Goal: Task Accomplishment & Management: Manage account settings

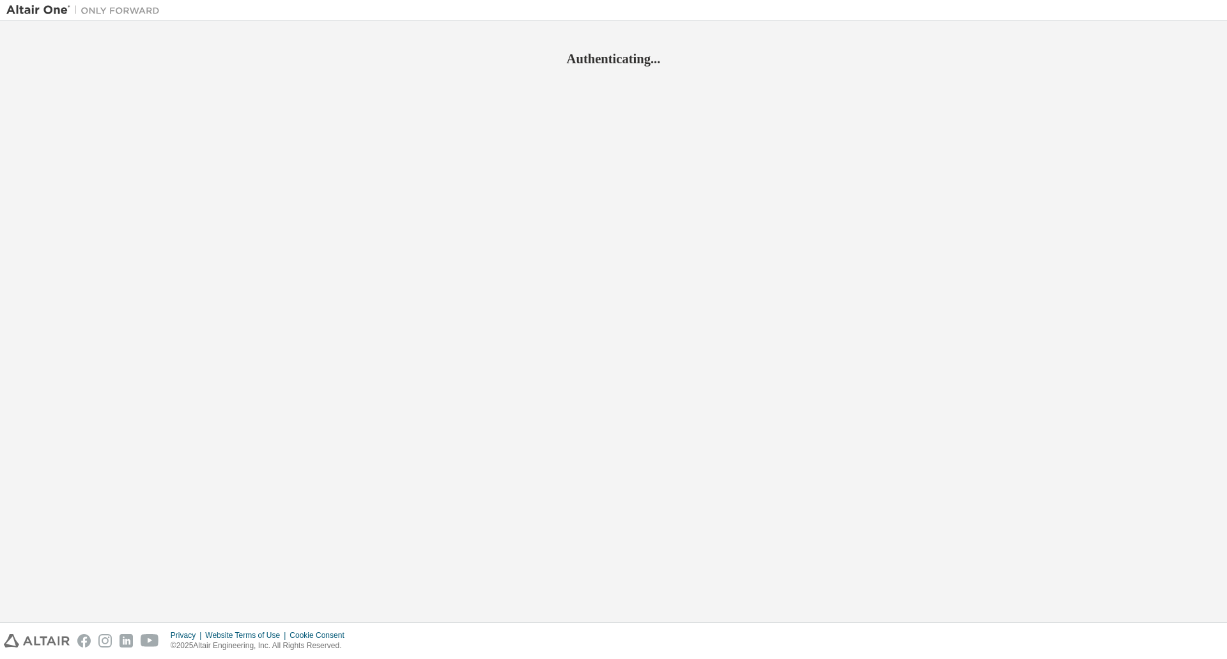
click at [610, 232] on div "Authenticating..." at bounding box center [613, 321] width 1214 height 589
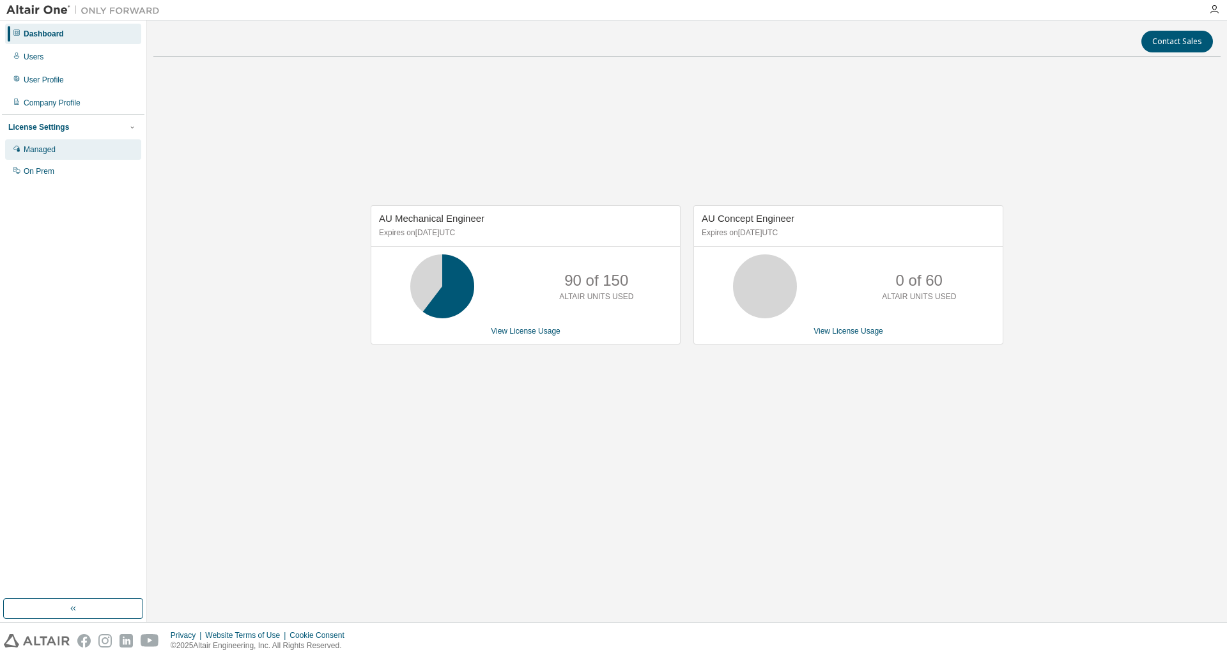
click at [49, 150] on div "Managed" at bounding box center [40, 149] width 32 height 10
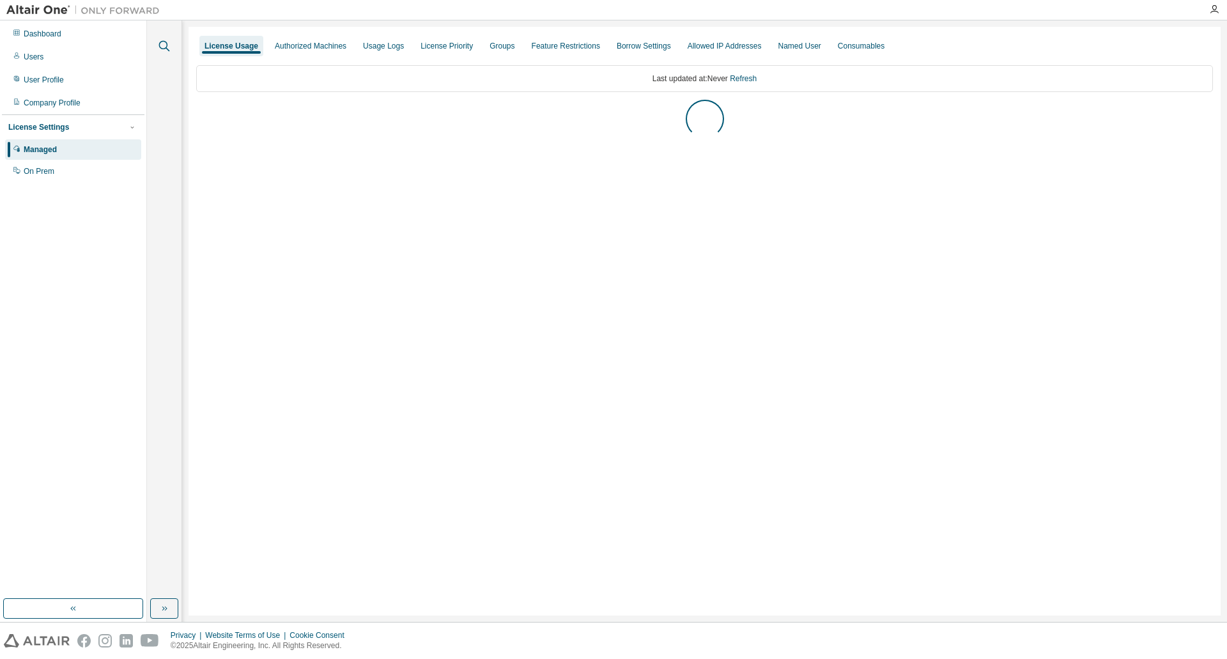
click at [162, 45] on icon "button" at bounding box center [164, 45] width 15 height 15
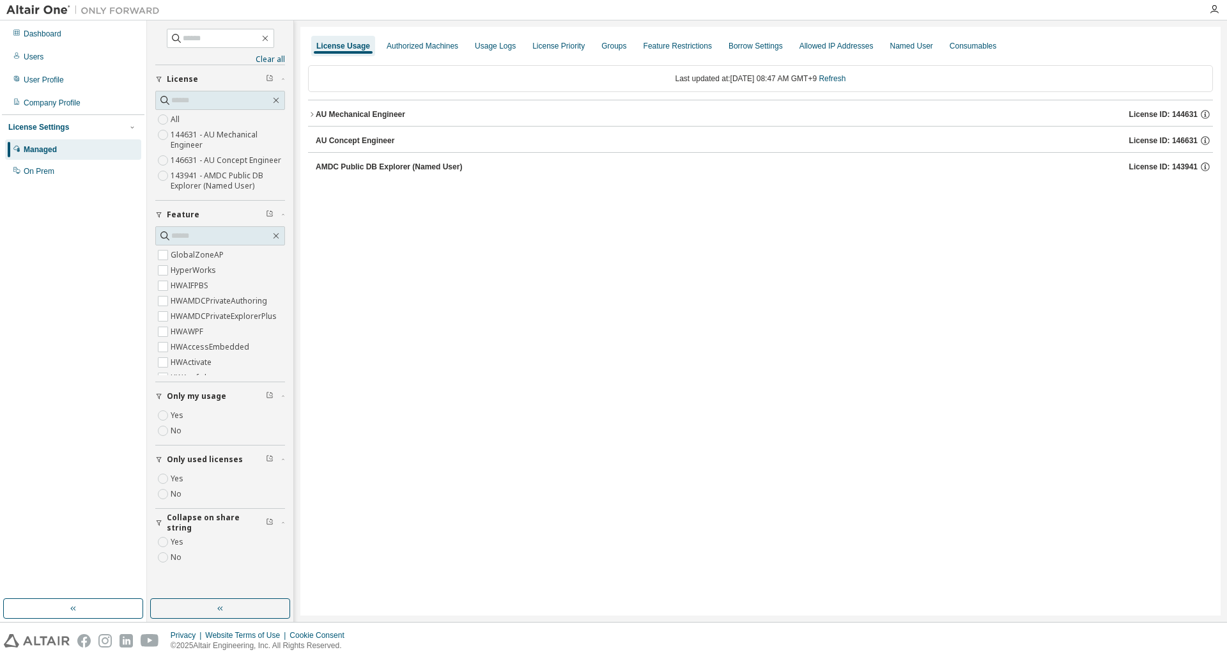
click at [312, 116] on icon "button" at bounding box center [312, 115] width 8 height 8
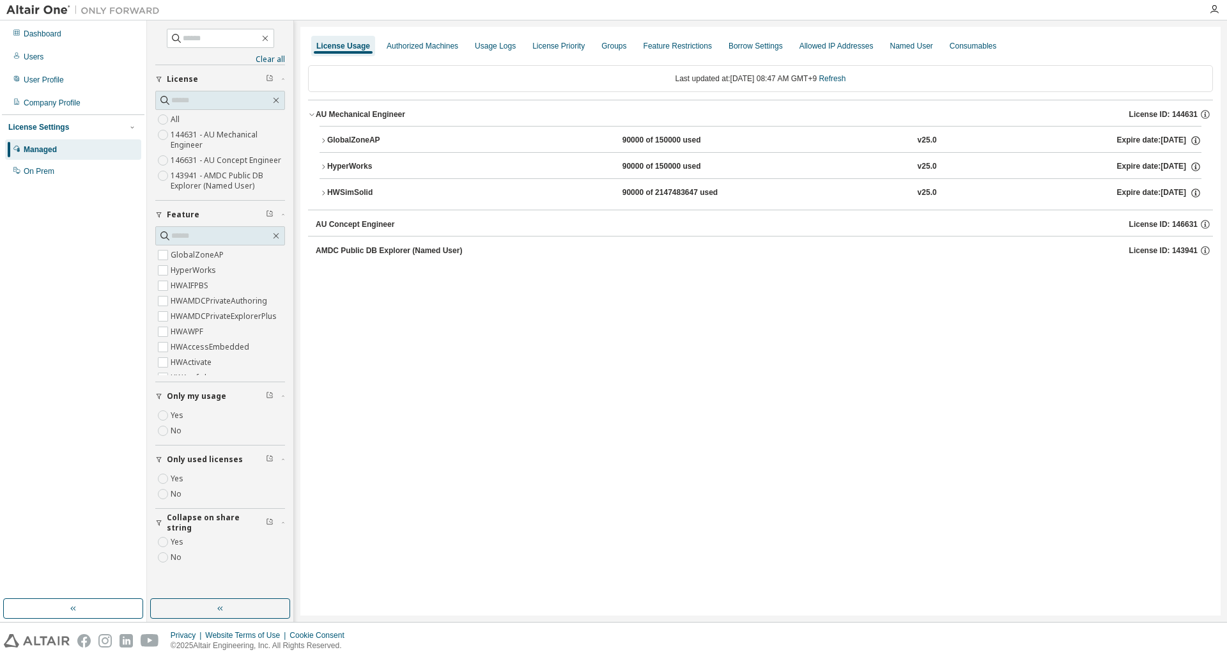
click at [325, 193] on icon "button" at bounding box center [324, 193] width 8 height 8
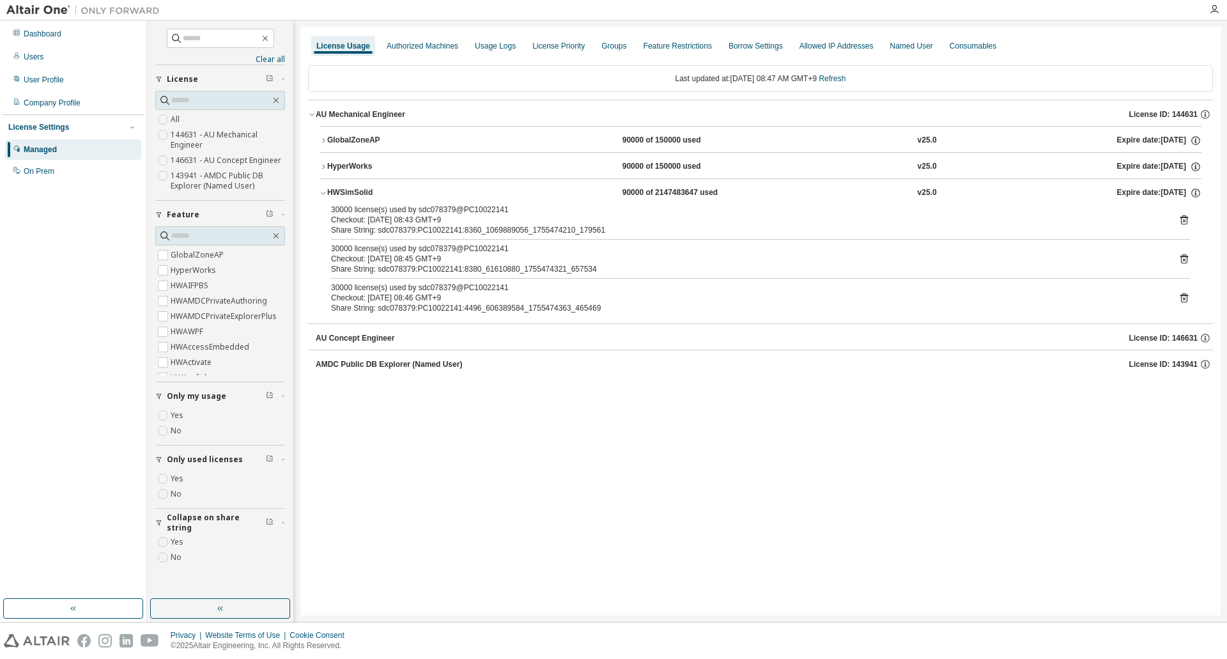
click at [1181, 260] on icon at bounding box center [1185, 259] width 12 height 12
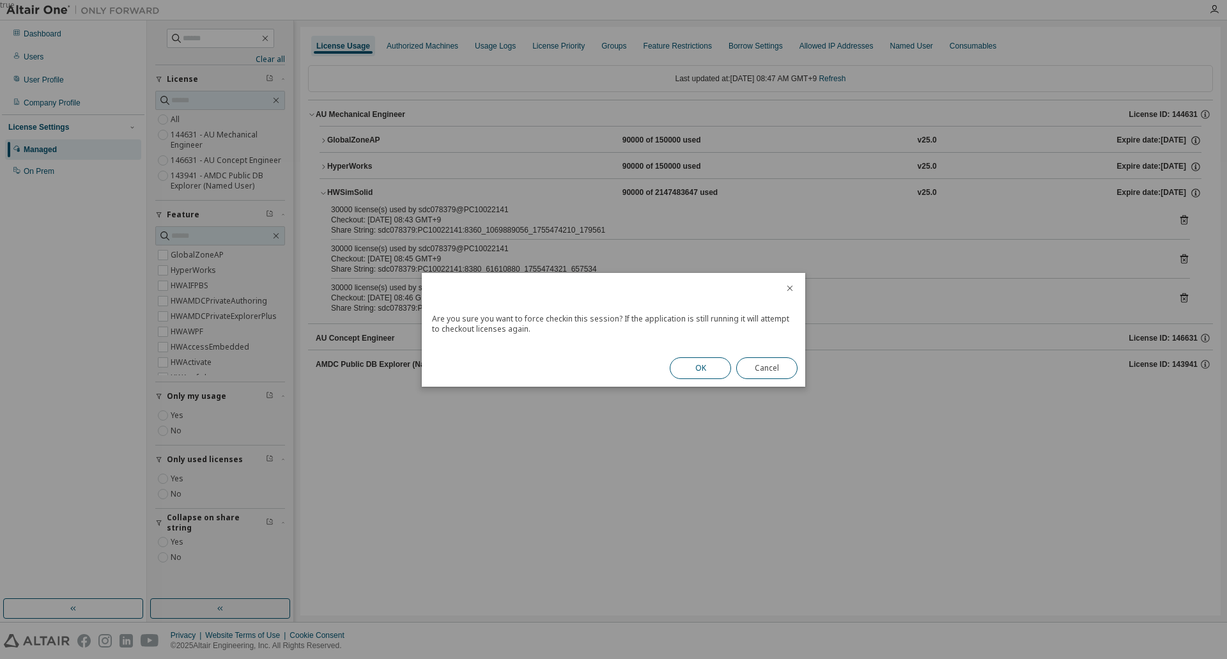
click at [712, 367] on button "OK" at bounding box center [700, 368] width 61 height 22
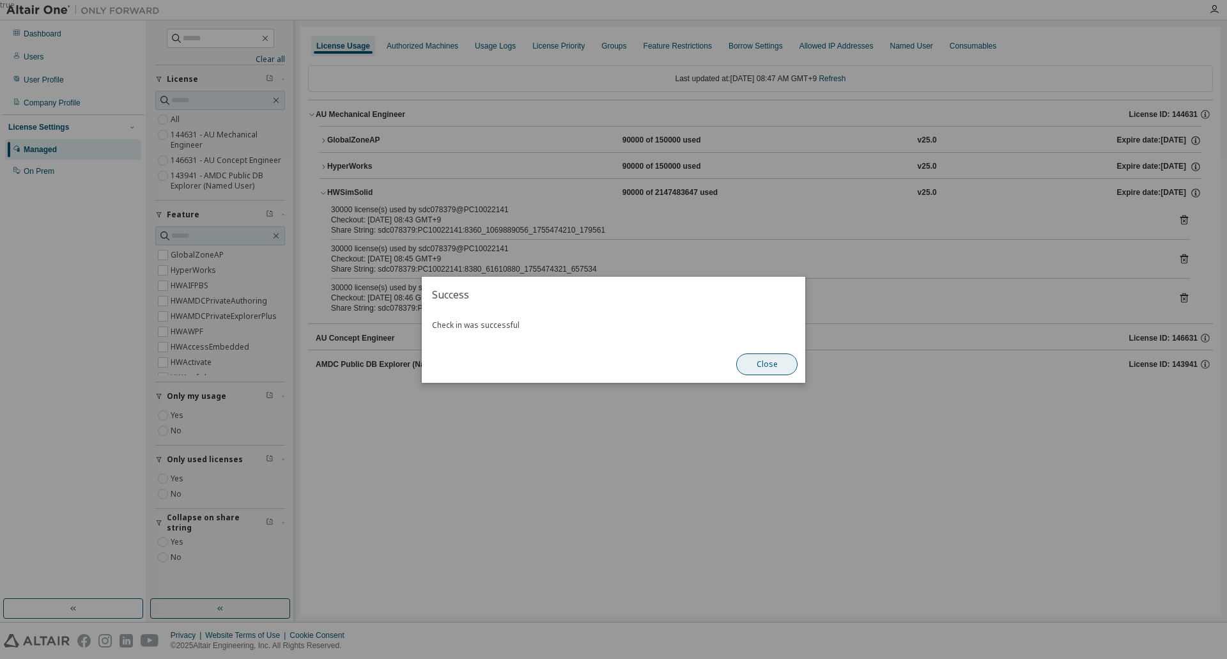
click at [770, 368] on button "Close" at bounding box center [766, 364] width 61 height 22
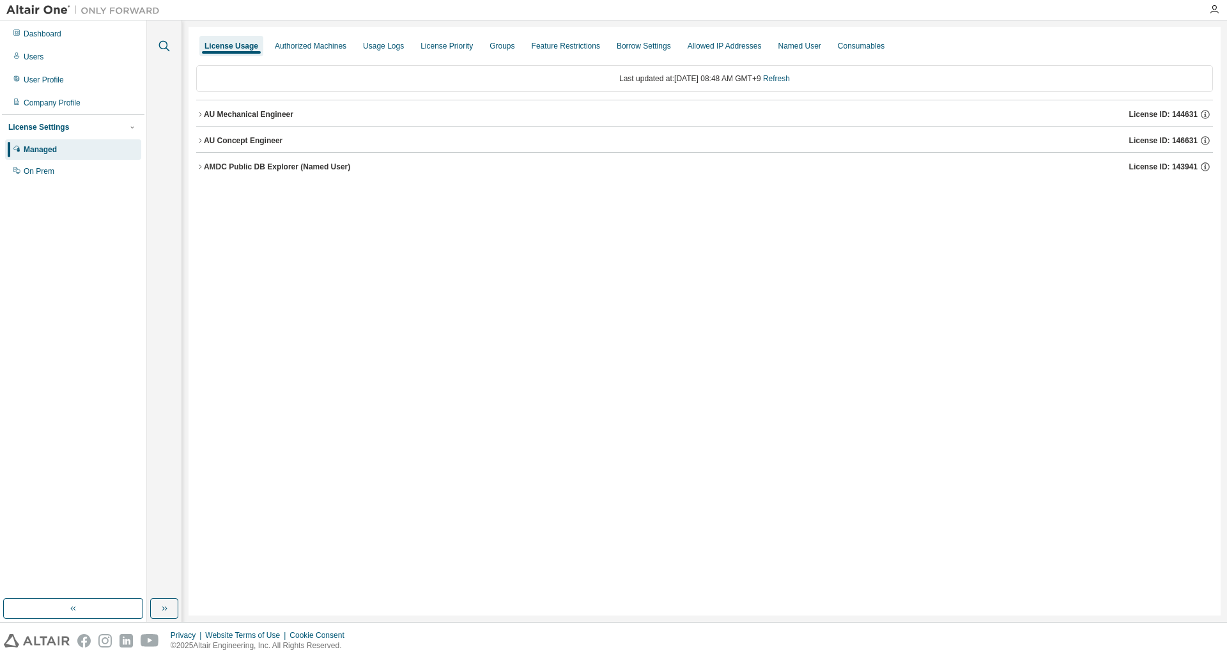
click at [162, 44] on icon "button" at bounding box center [164, 45] width 15 height 15
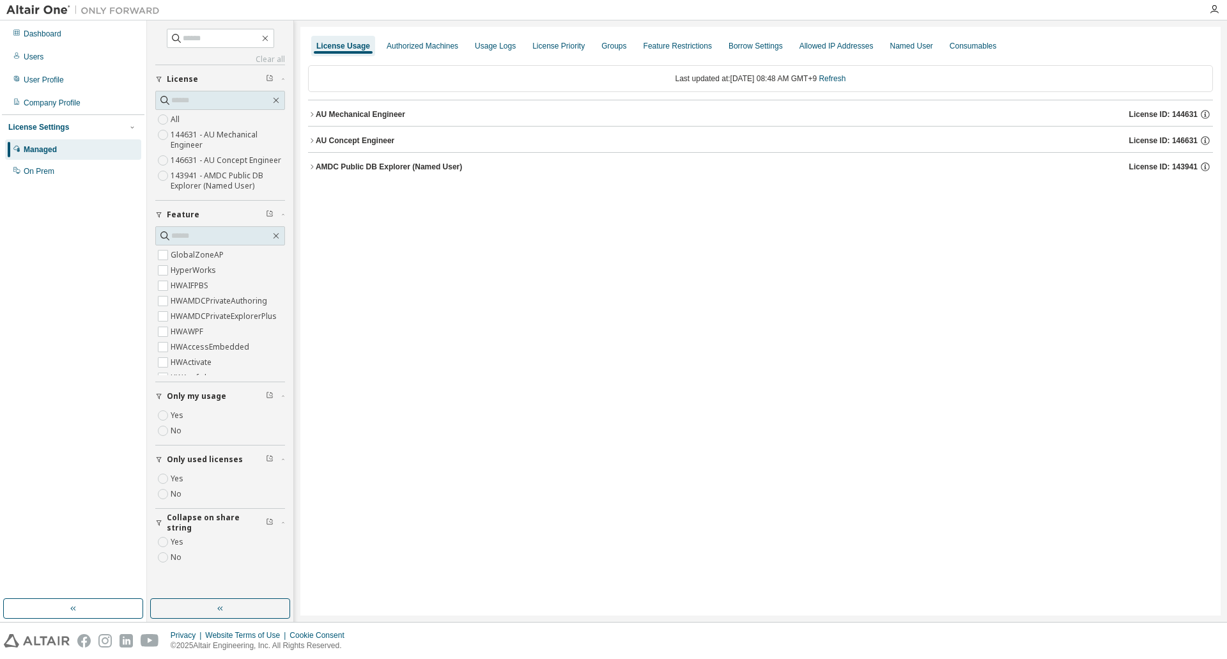
click at [181, 415] on label "Yes" at bounding box center [178, 415] width 15 height 15
click at [311, 118] on button "AU Mechanical Engineer License ID: 144631" at bounding box center [760, 114] width 905 height 28
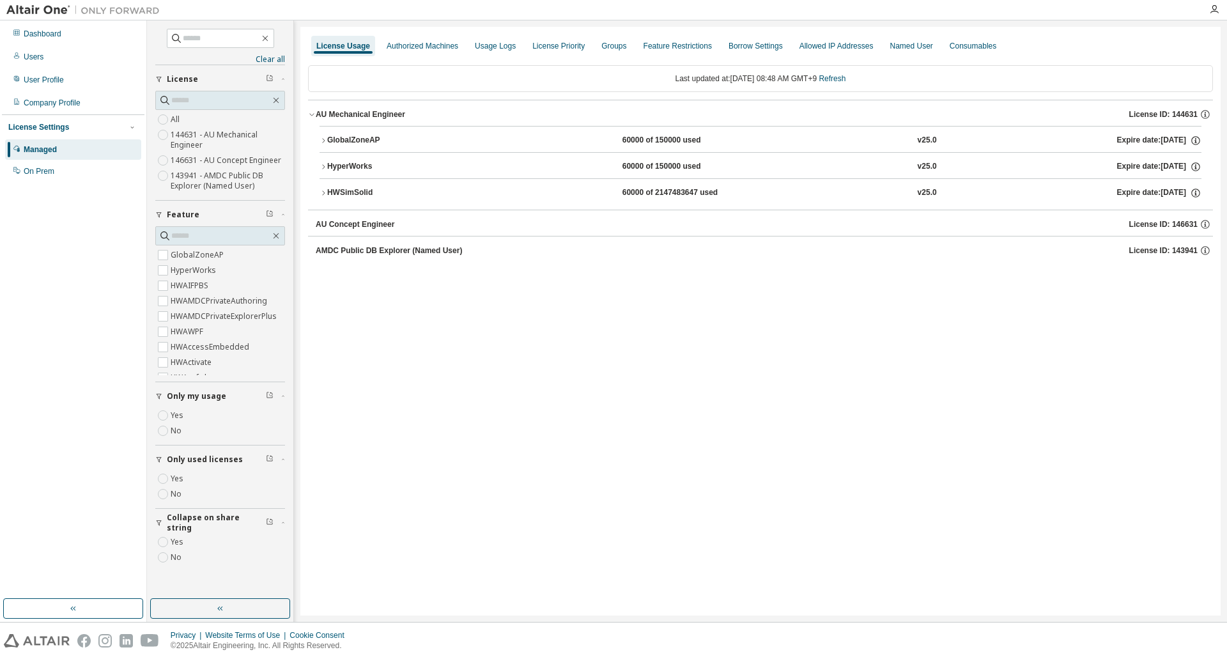
click at [322, 191] on icon "button" at bounding box center [324, 193] width 8 height 8
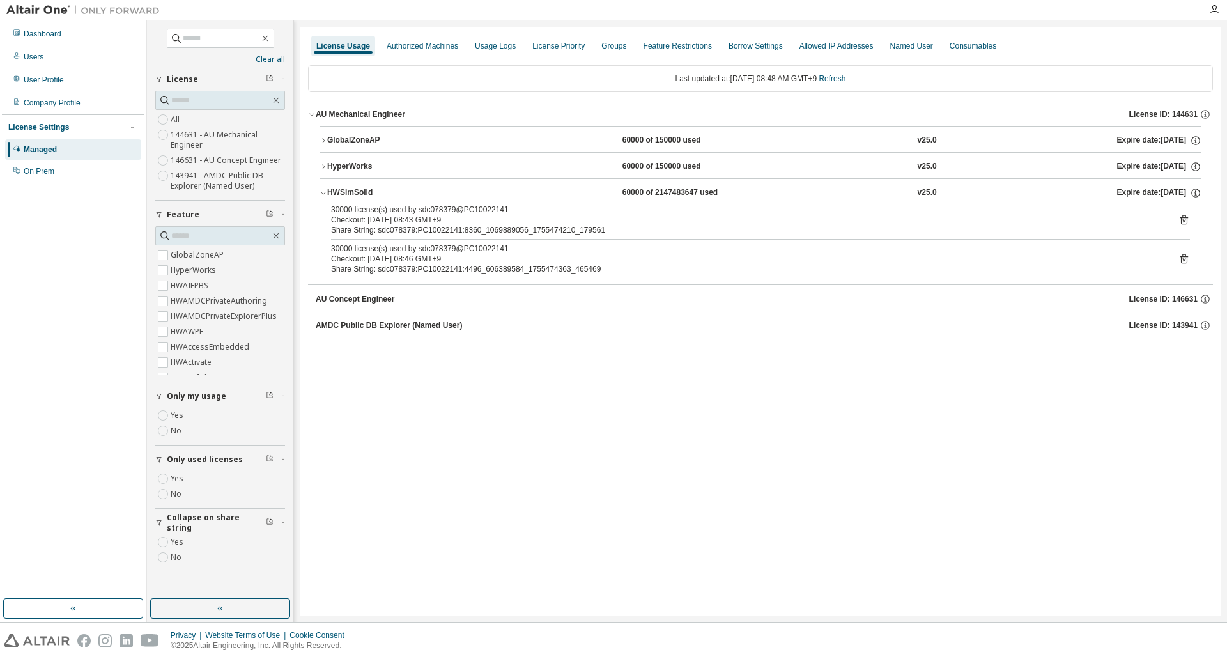
click at [602, 578] on div "License Usage Authorized Machines Usage Logs License Priority Groups Feature Re…" at bounding box center [760, 321] width 920 height 589
click at [61, 40] on div "Dashboard" at bounding box center [73, 34] width 136 height 20
